Goal: Find specific page/section: Find specific page/section

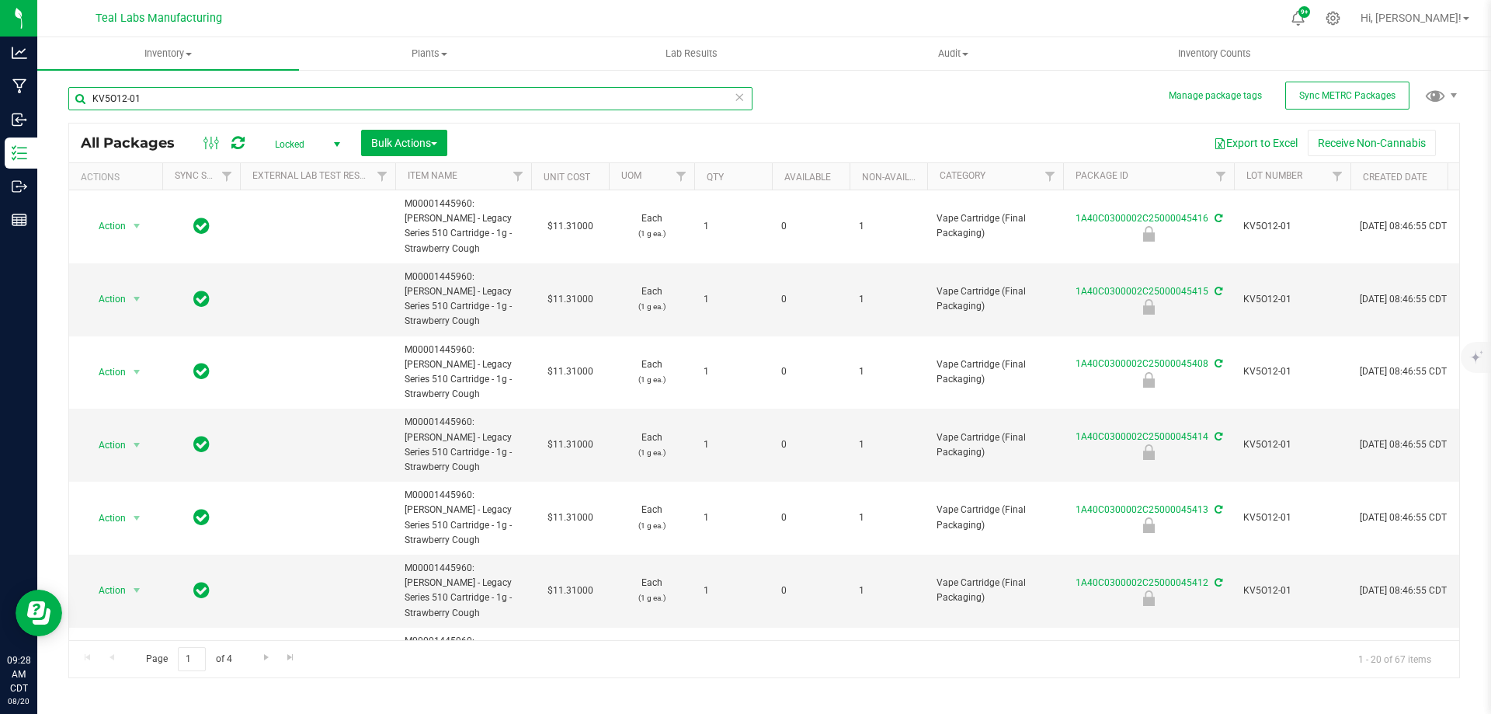
click at [275, 106] on input "KV5O12-01" at bounding box center [410, 98] width 684 height 23
click at [274, 105] on input "KV5O12-01" at bounding box center [410, 98] width 684 height 23
click at [575, 102] on input "watermelon og" at bounding box center [410, 98] width 684 height 23
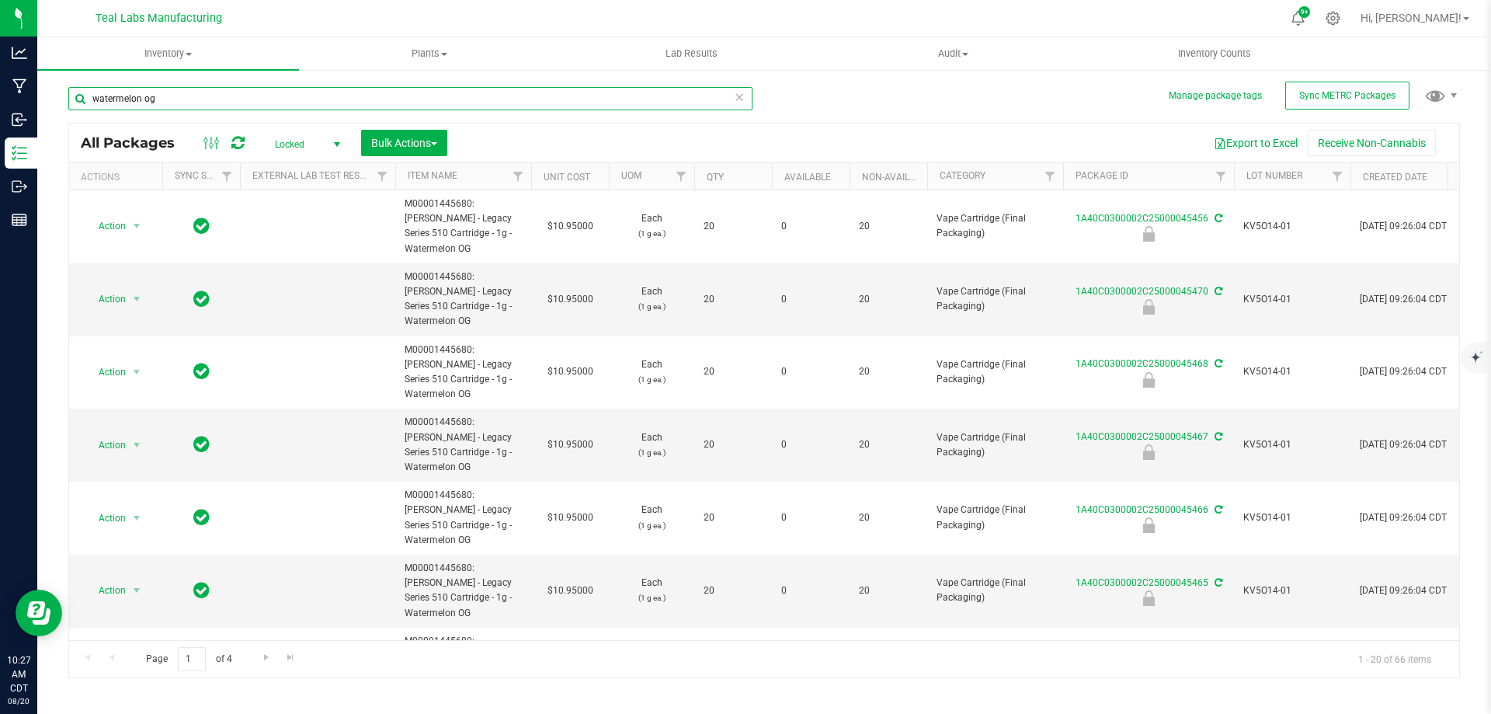
click at [575, 102] on input "watermelon og" at bounding box center [410, 98] width 684 height 23
type input "bulk powder"
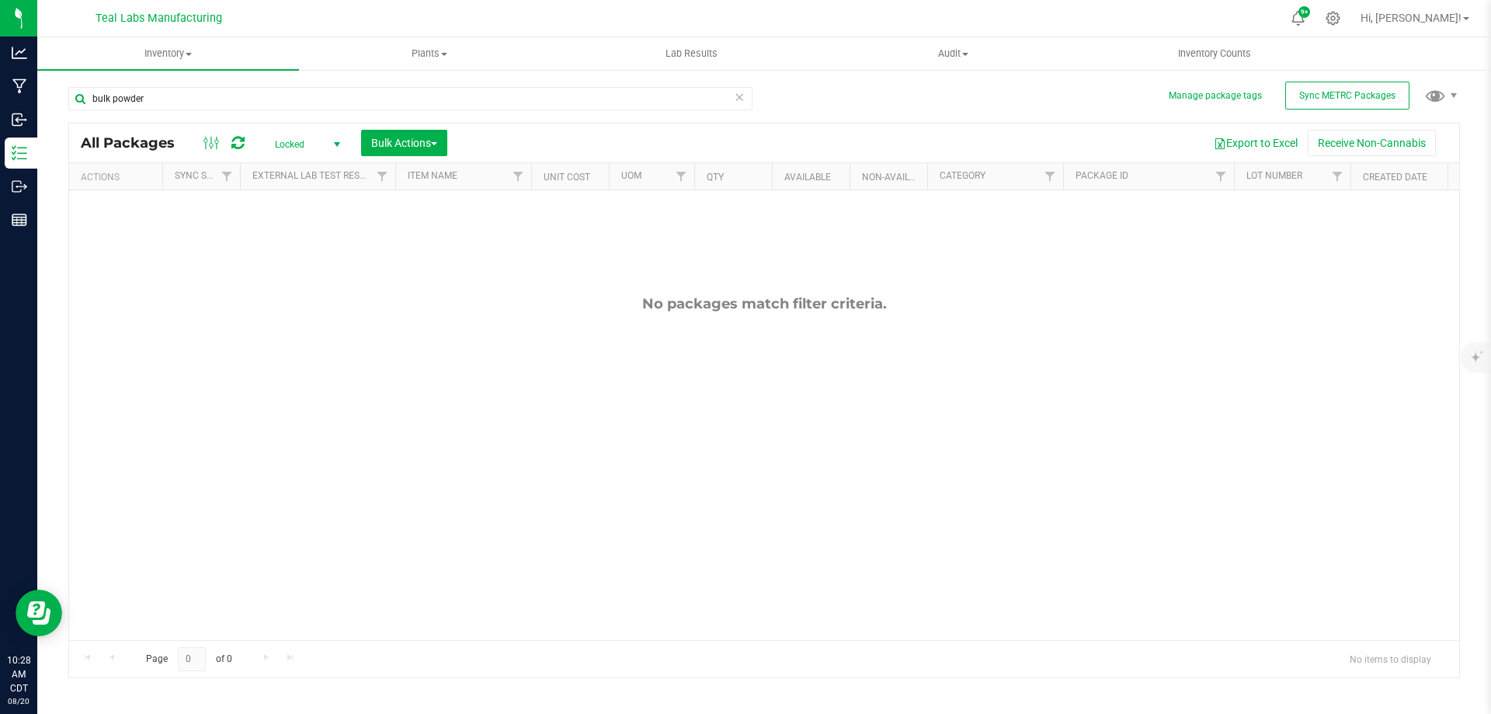
click at [318, 142] on span "Locked" at bounding box center [304, 145] width 85 height 22
click at [297, 169] on li "Active Only" at bounding box center [304, 169] width 84 height 23
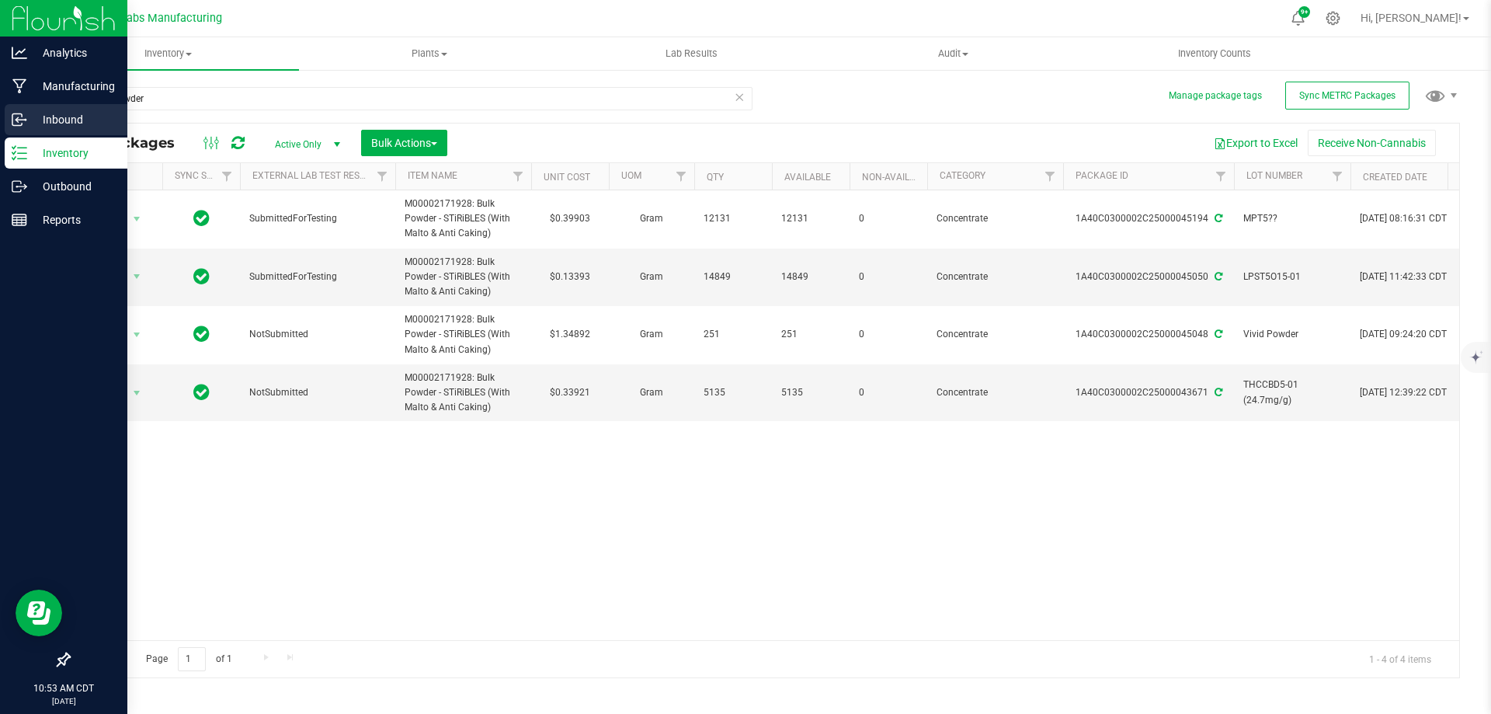
click at [16, 121] on icon at bounding box center [20, 120] width 16 height 16
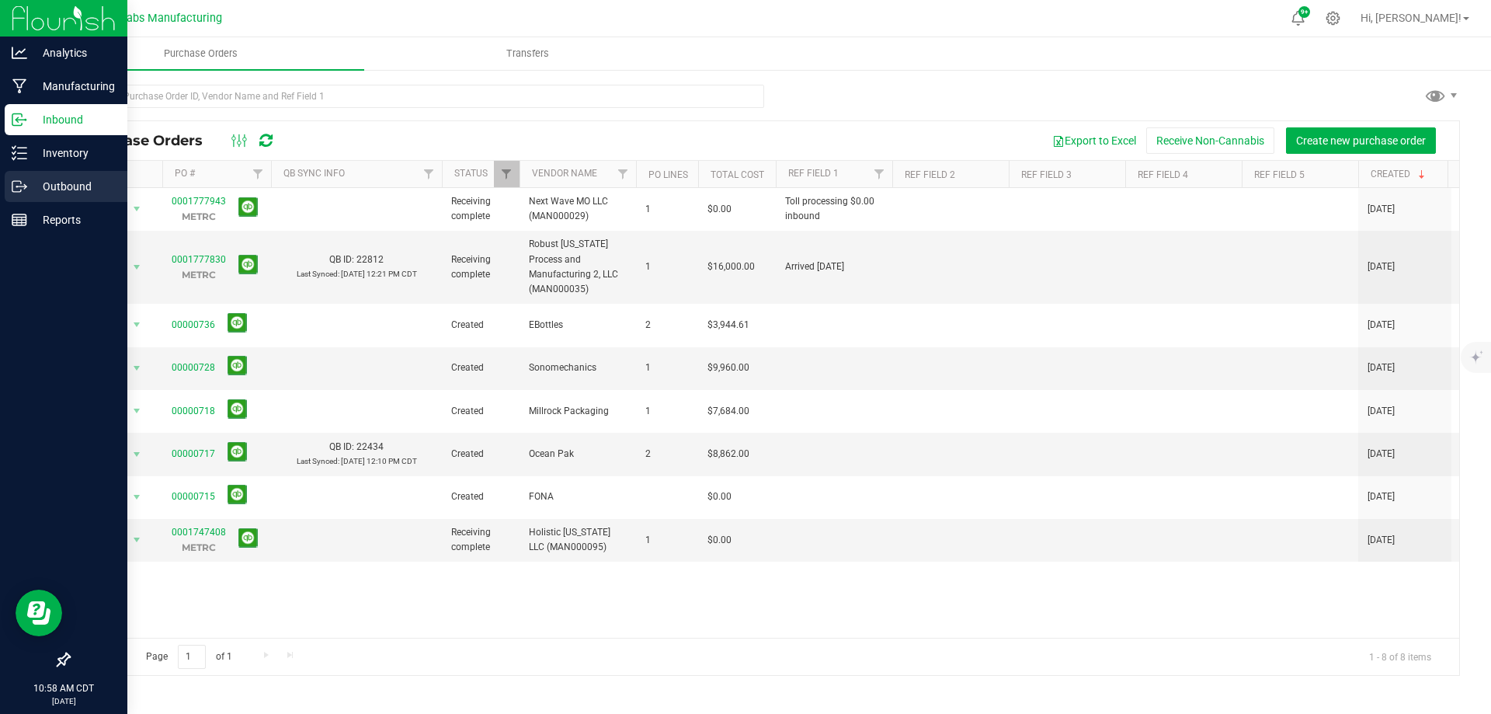
click at [78, 181] on p "Outbound" at bounding box center [73, 186] width 93 height 19
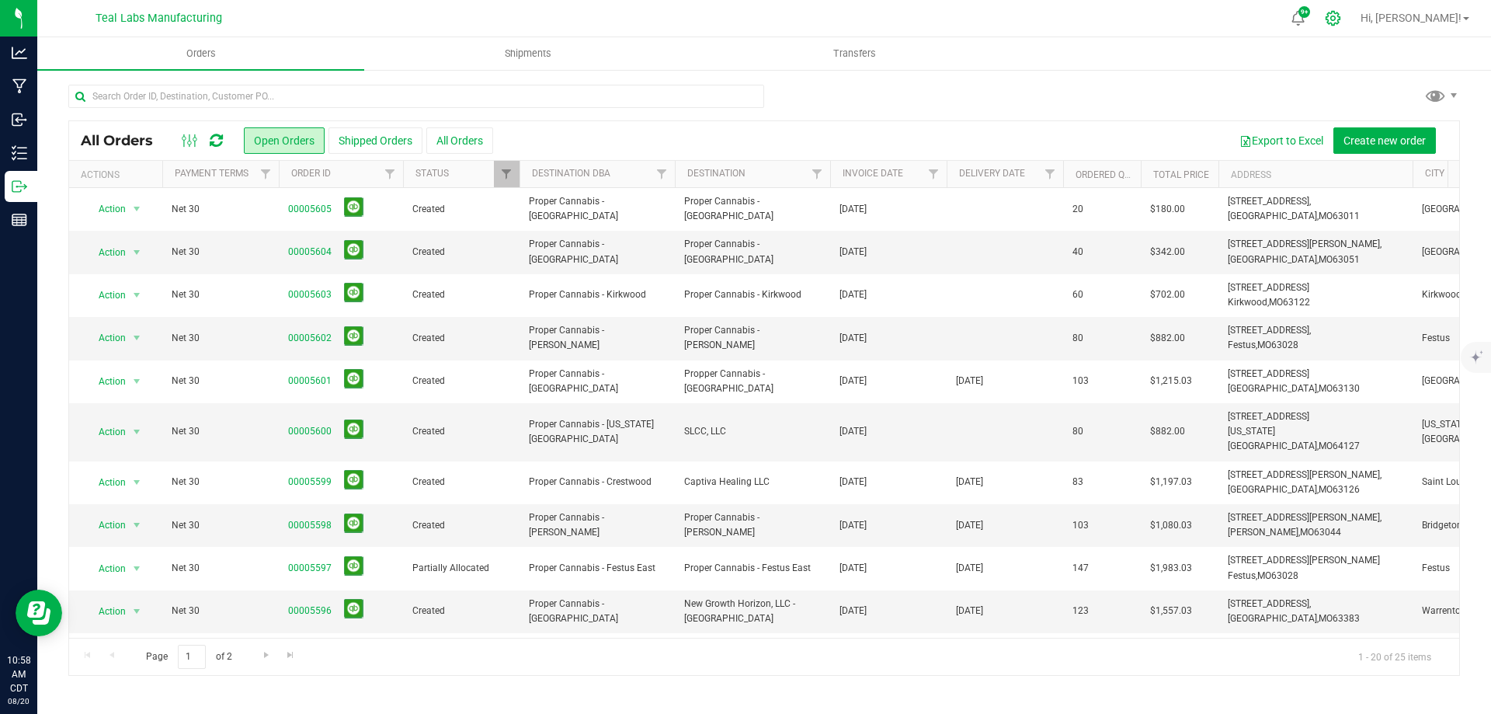
click at [1344, 20] on div at bounding box center [1333, 18] width 22 height 16
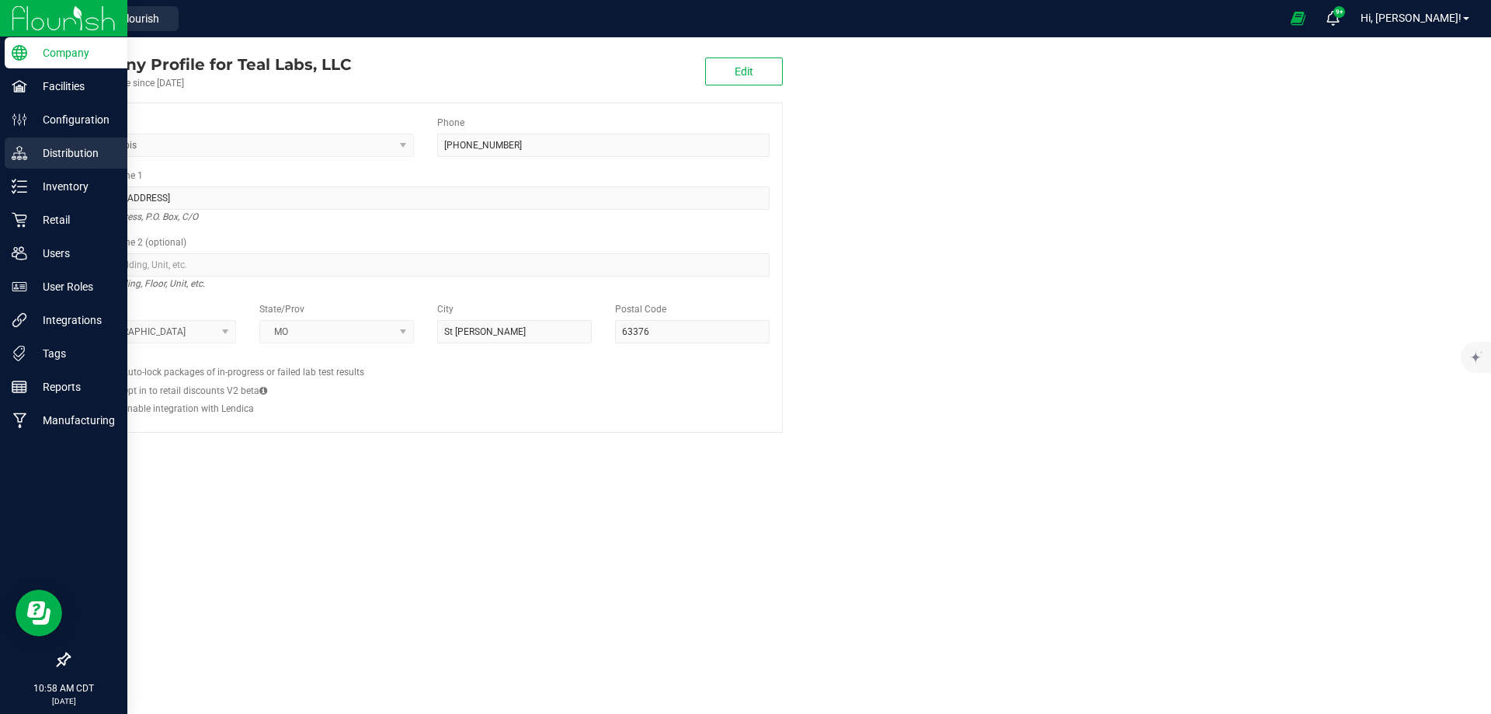
click at [62, 151] on p "Distribution" at bounding box center [73, 153] width 93 height 19
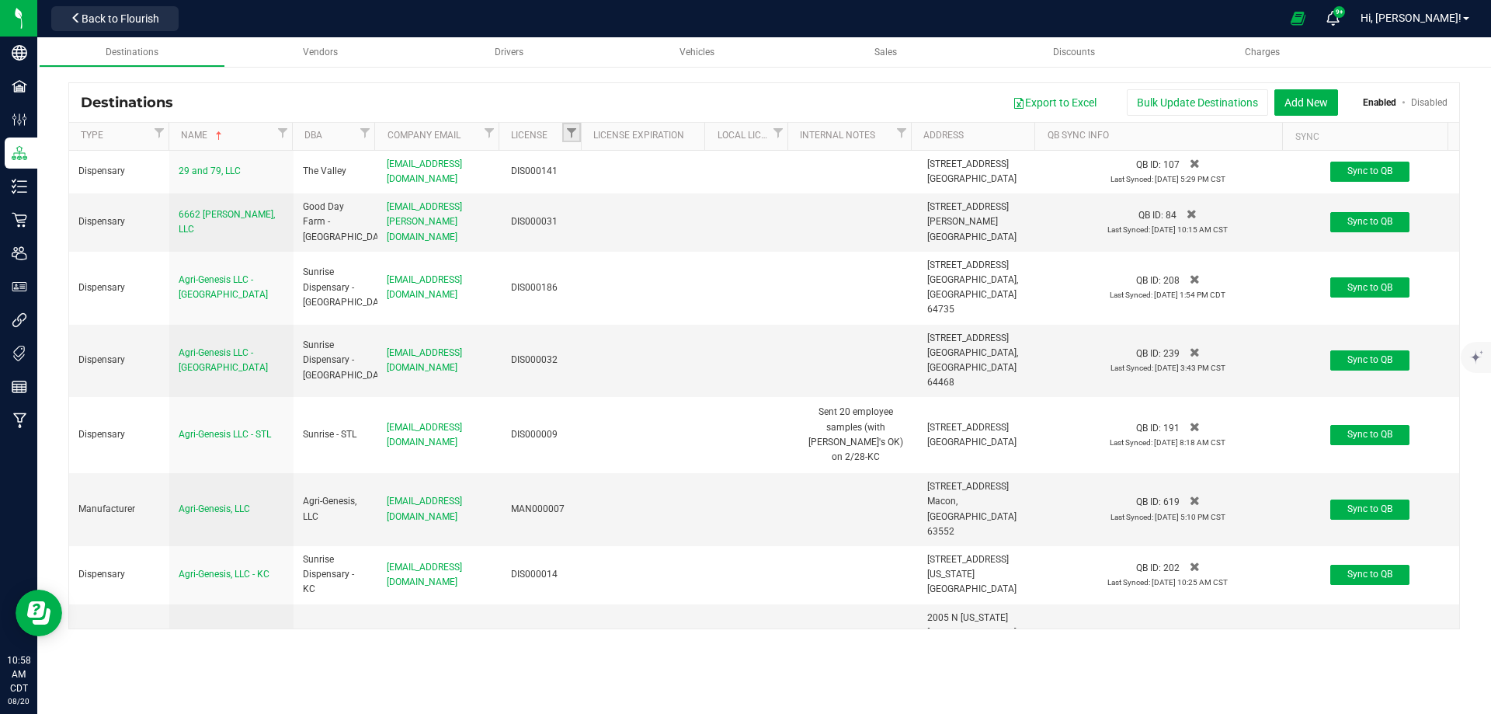
click at [564, 137] on link "Filter" at bounding box center [571, 132] width 19 height 19
type input "man000095"
click at [614, 205] on span "MAN000095" at bounding box center [622, 200] width 54 height 9
click at [588, 205] on input "MAN000095" at bounding box center [583, 200] width 10 height 10
click at [599, 256] on button "Filter" at bounding box center [608, 258] width 75 height 34
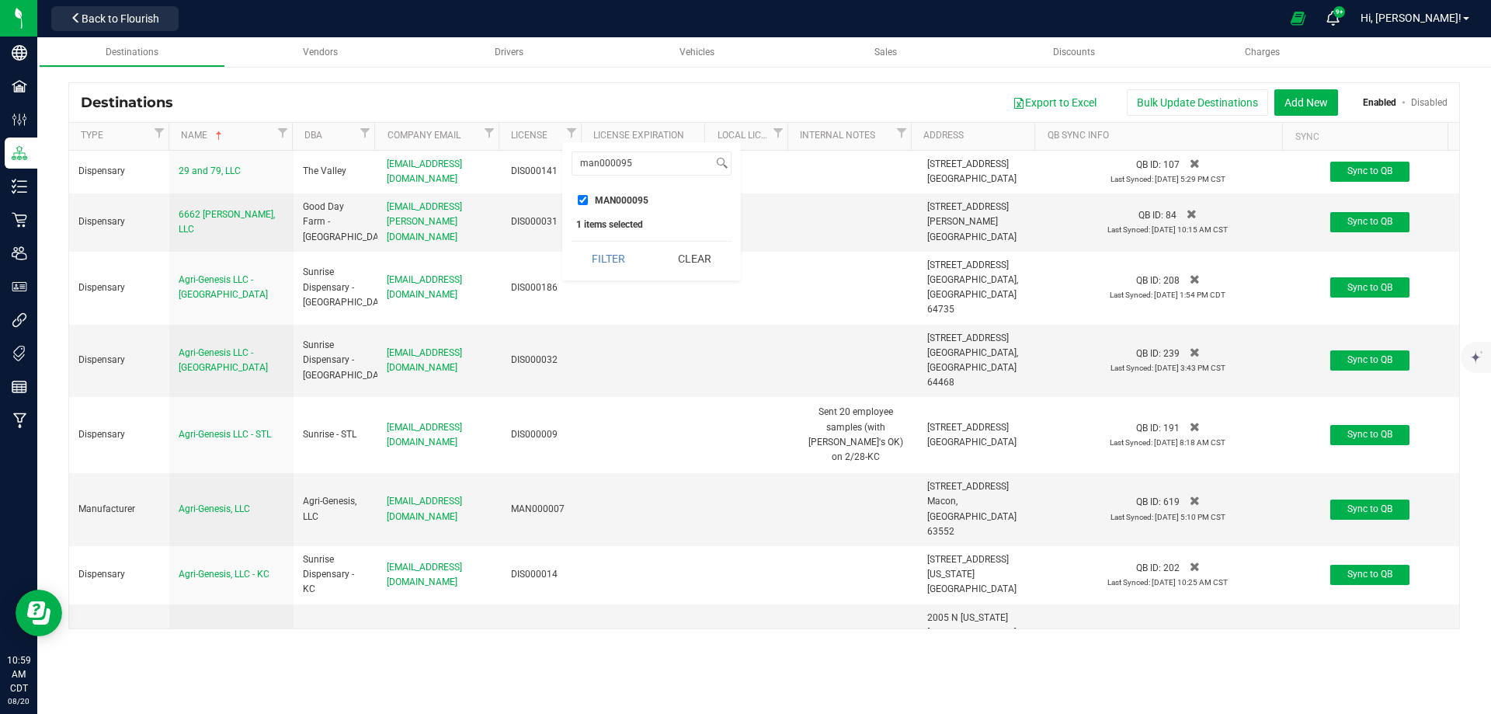
checkbox input "true"
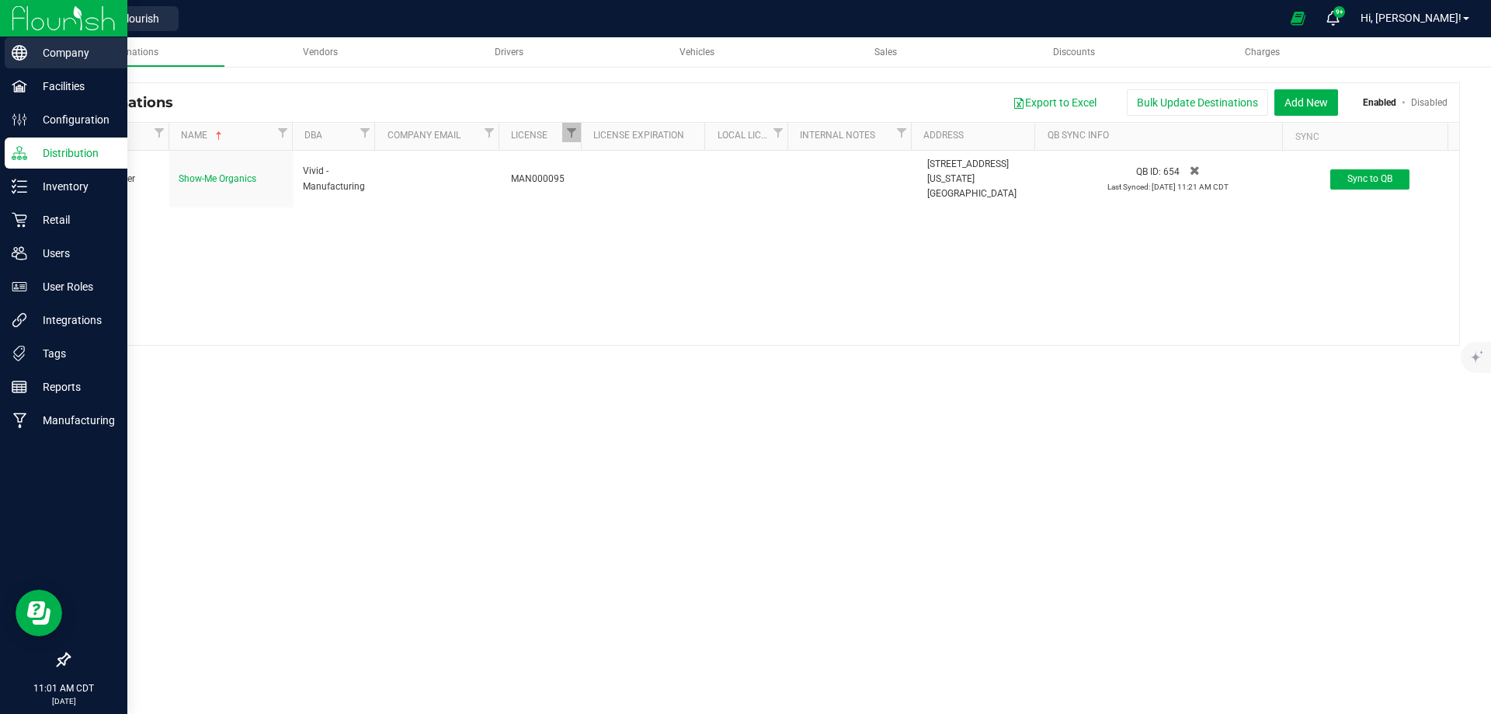
drag, startPoint x: 35, startPoint y: 14, endPoint x: 54, endPoint y: 48, distance: 38.9
click at [35, 14] on img at bounding box center [64, 18] width 104 height 36
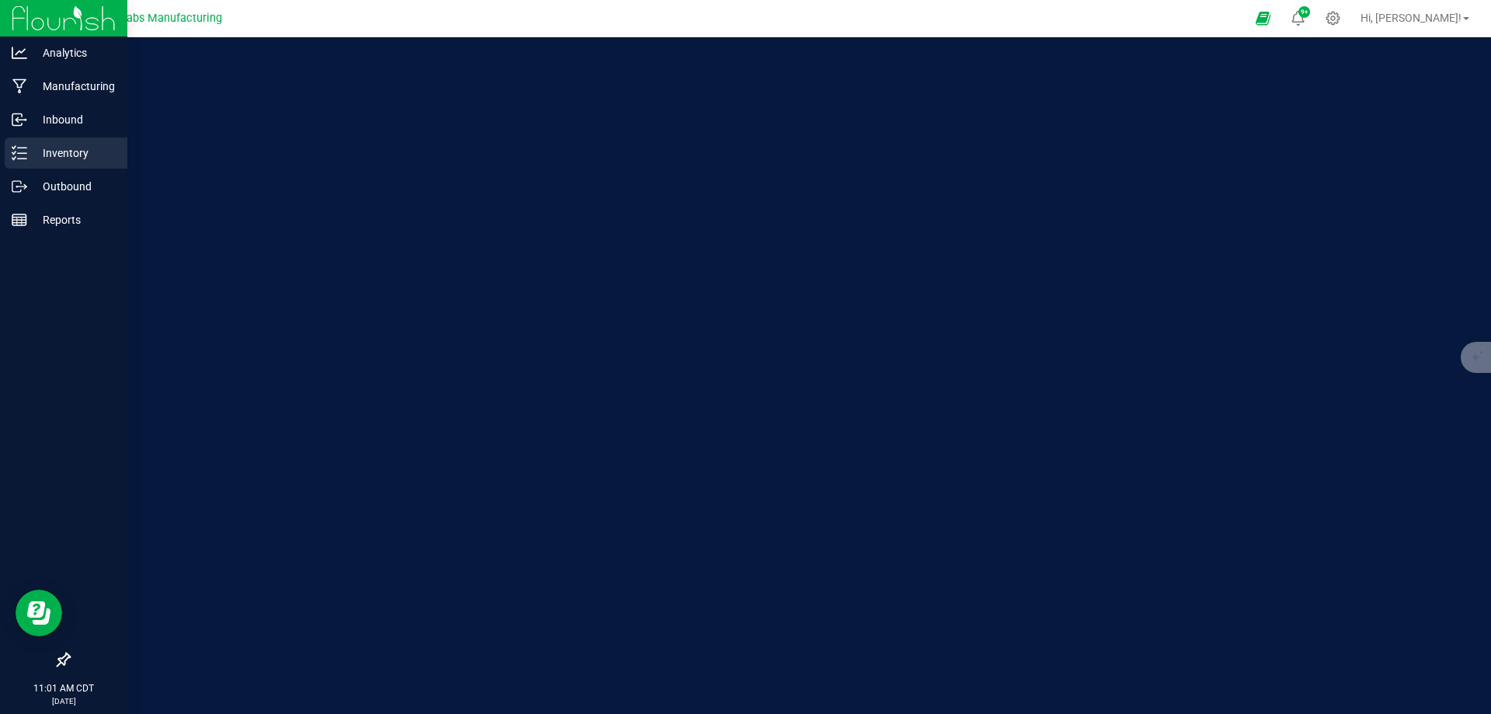
click at [46, 161] on p "Inventory" at bounding box center [73, 153] width 93 height 19
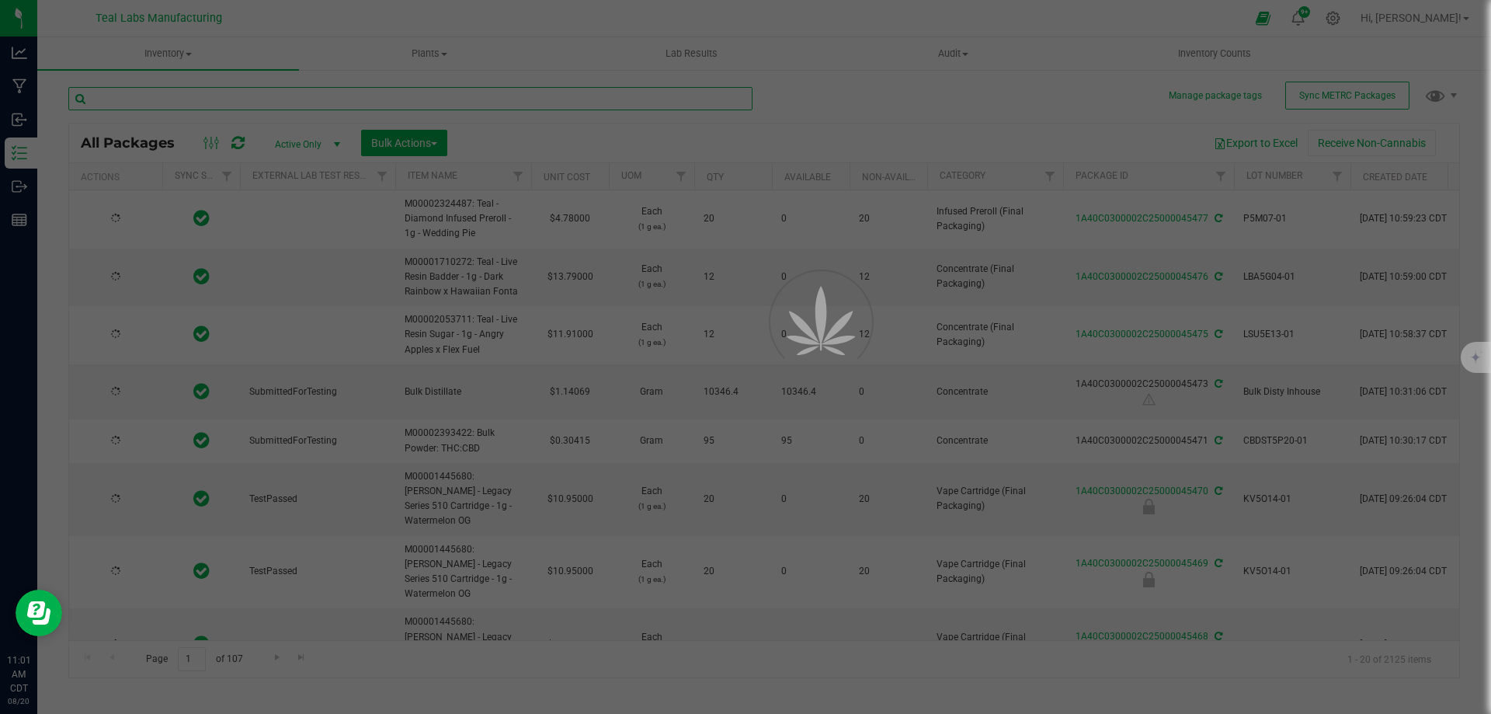
click at [325, 96] on input "text" at bounding box center [410, 98] width 684 height 23
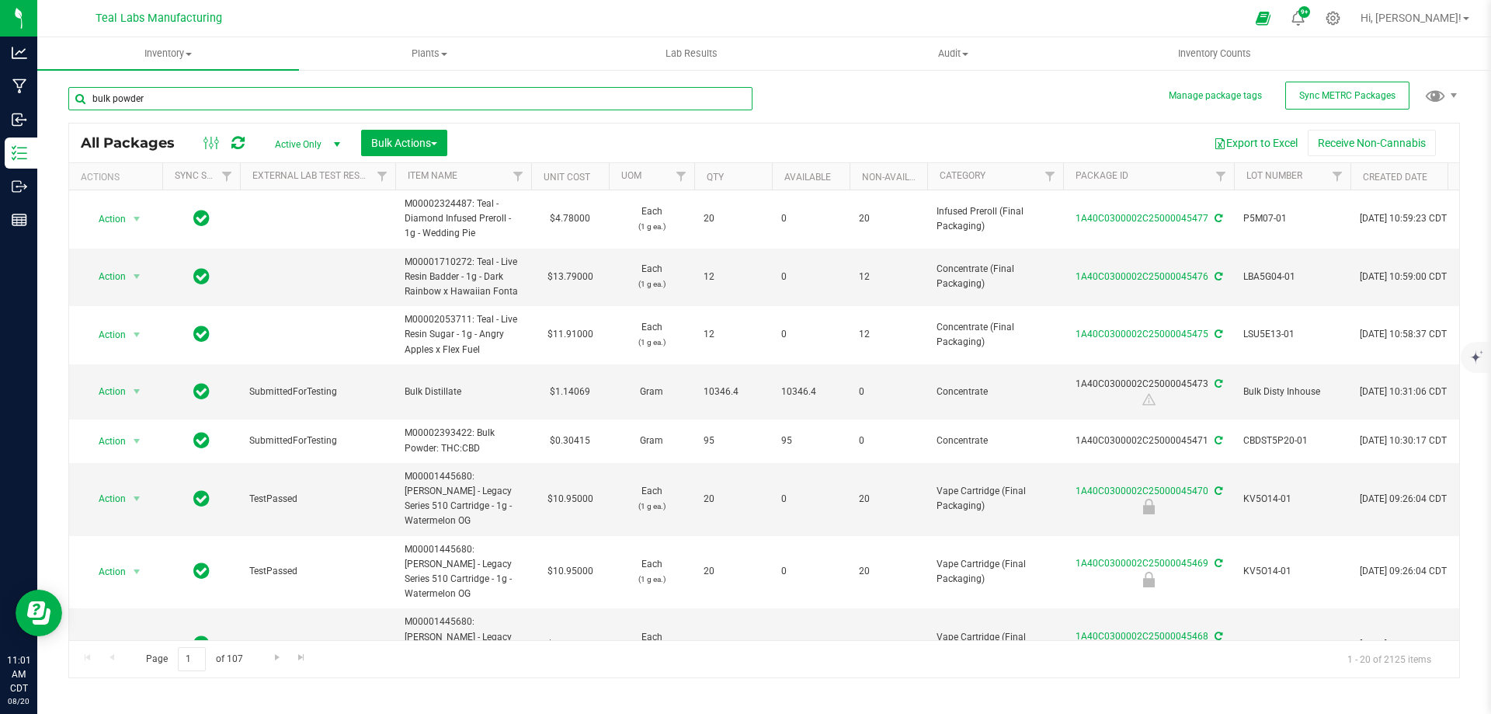
type input "bulk powder"
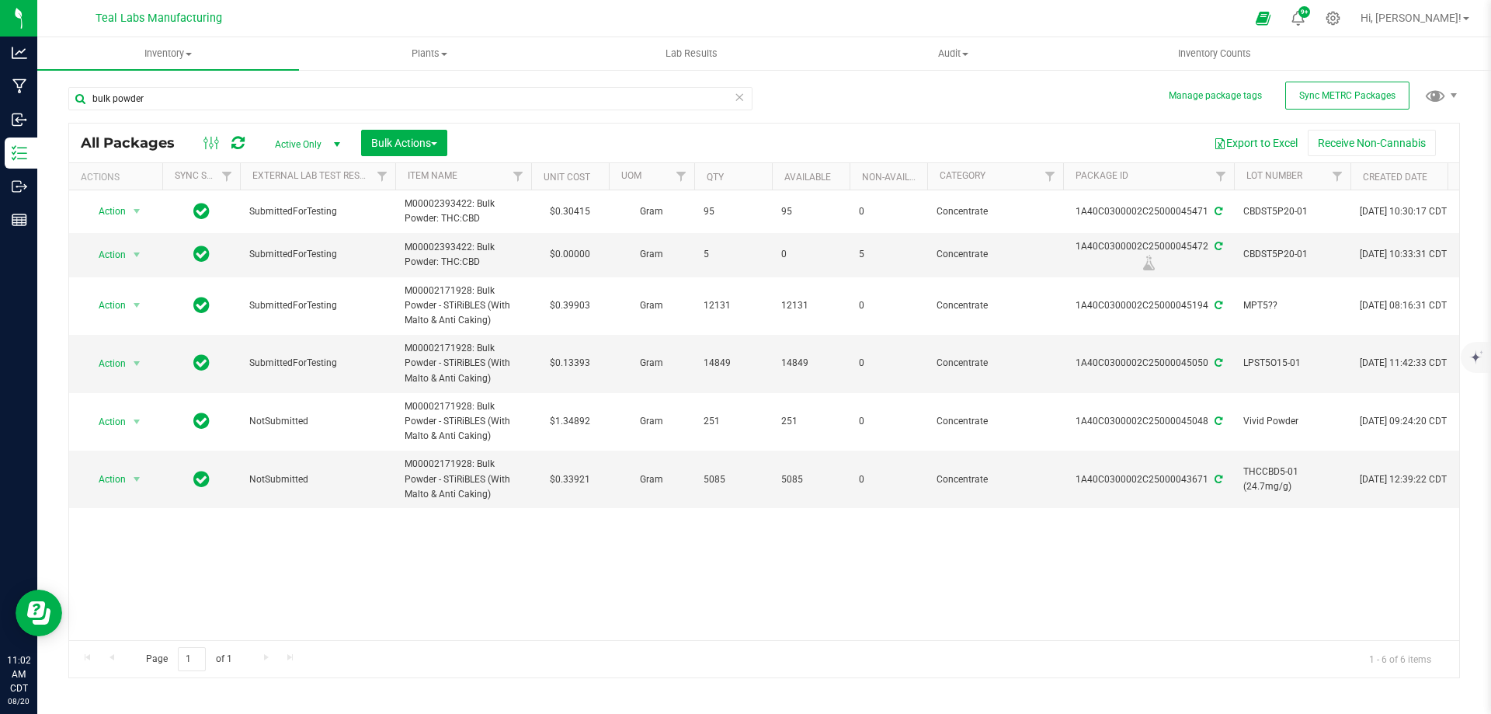
click at [1242, 560] on div "Action Action Adjust qty Create package Edit attributes Global inventory Locate…" at bounding box center [764, 415] width 1390 height 450
